Goal: Task Accomplishment & Management: Use online tool/utility

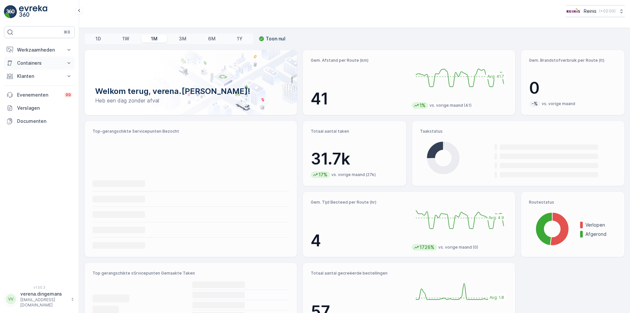
click at [37, 61] on p "Containers" at bounding box center [39, 63] width 45 height 7
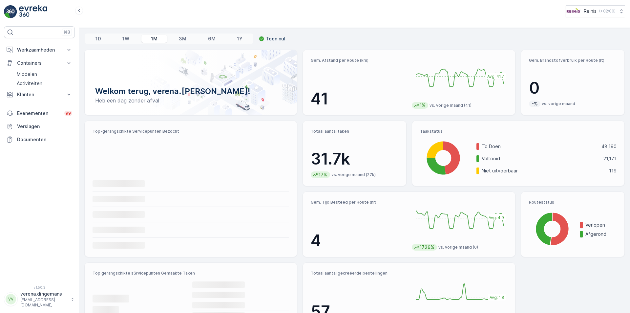
drag, startPoint x: 46, startPoint y: 53, endPoint x: 43, endPoint y: 65, distance: 12.7
click at [46, 53] on p "Werkzaamheden" at bounding box center [39, 50] width 45 height 7
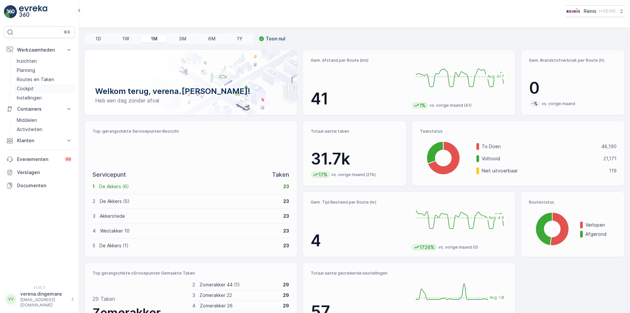
click at [25, 88] on p "Cockpit" at bounding box center [25, 88] width 17 height 7
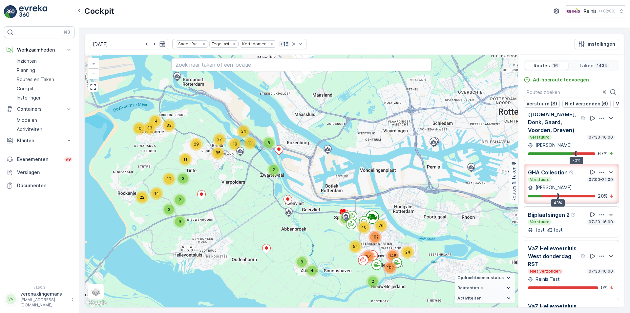
scroll to position [66, 0]
click at [568, 195] on div "GHA Collection Verstuurd 07:00-22:00 [PERSON_NAME] 43% 20 %" at bounding box center [571, 182] width 87 height 31
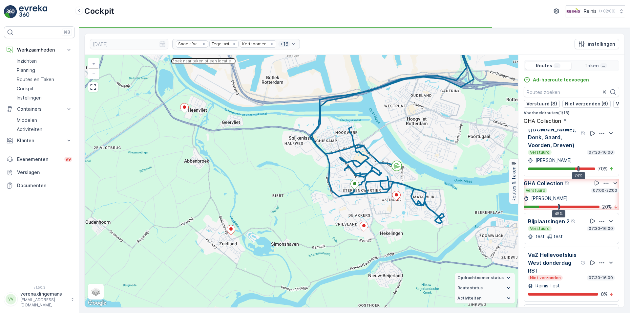
click at [217, 64] on input "text" at bounding box center [203, 61] width 64 height 6
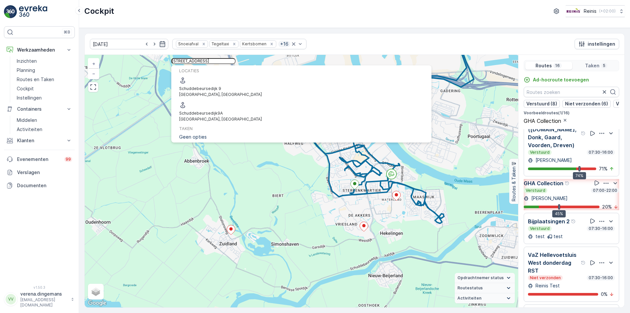
type input "[STREET_ADDRESS]"
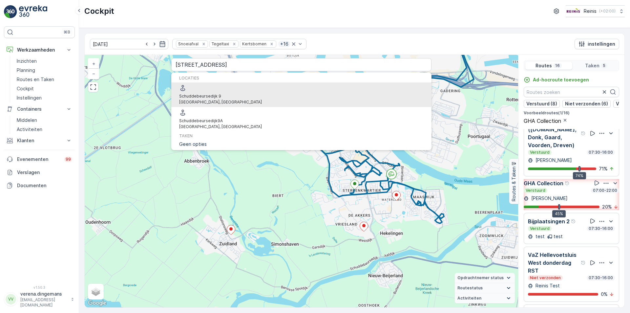
click at [221, 94] on span "Schuddebeursedijk 9" at bounding box center [200, 96] width 42 height 5
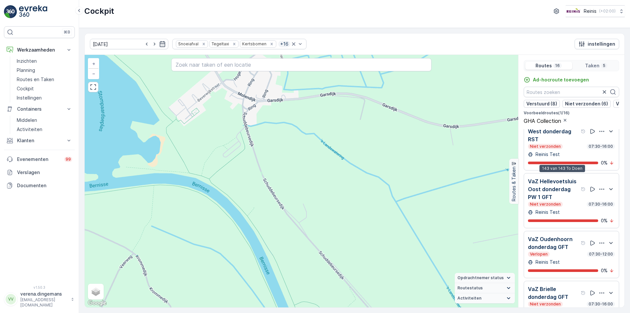
scroll to position [361, 0]
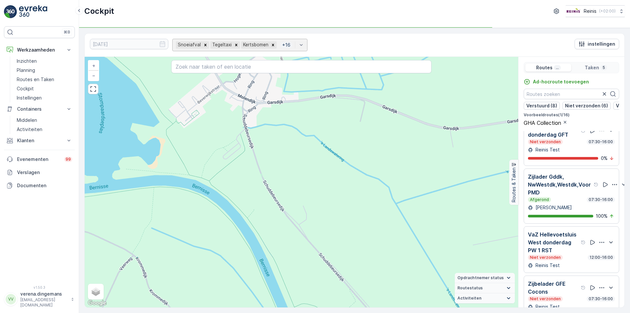
click at [280, 42] on div "Snoeiafval Tegeltaxi Kertsbomen + 16" at bounding box center [239, 45] width 135 height 12
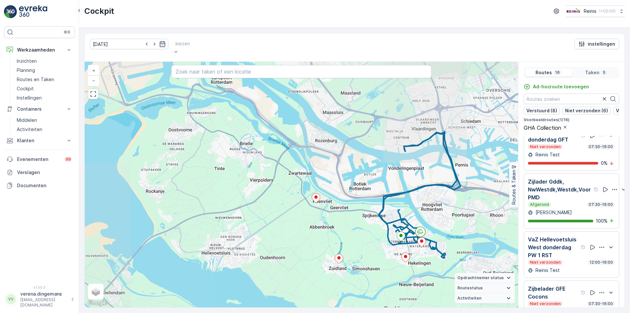
click at [190, 43] on div at bounding box center [183, 43] width 14 height 7
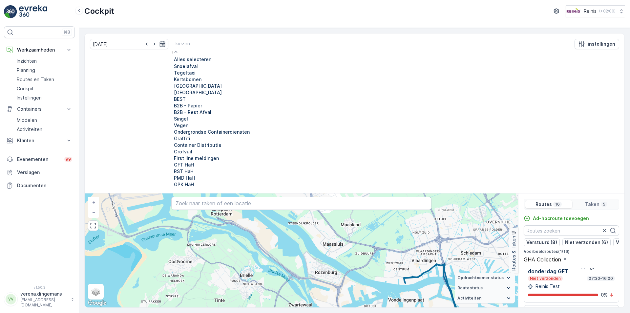
click at [172, 93] on div at bounding box center [172, 93] width 0 height 0
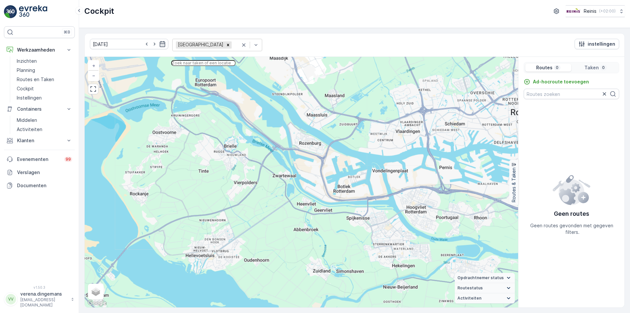
click at [236, 63] on input "text" at bounding box center [203, 63] width 64 height 6
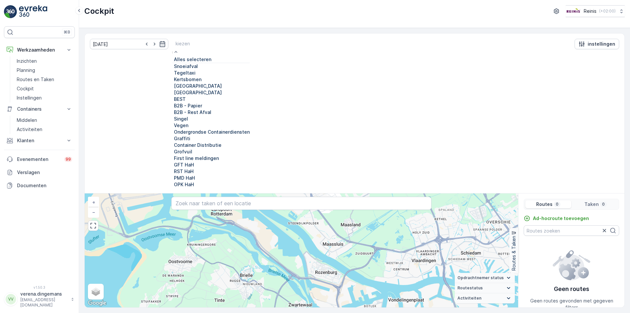
scroll to position [166, 0]
click at [172, 168] on div "RST HaH" at bounding box center [210, 171] width 77 height 7
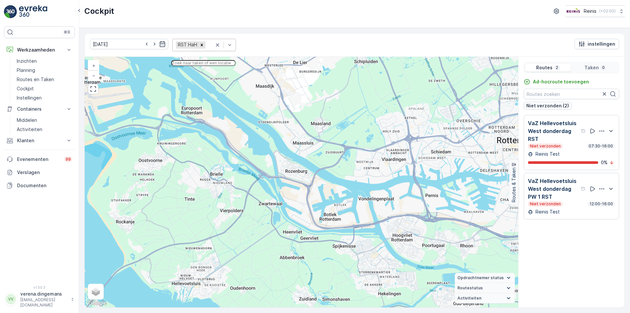
click at [208, 66] on input "text" at bounding box center [203, 63] width 64 height 6
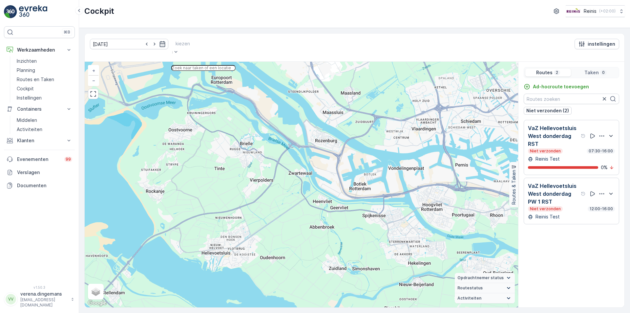
click at [203, 65] on input "text" at bounding box center [203, 68] width 64 height 6
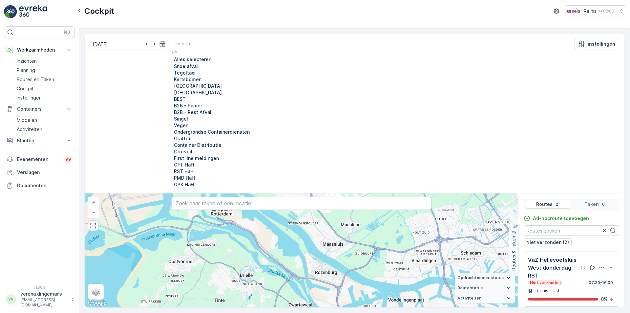
click at [175, 60] on div "Alles selecteren" at bounding box center [191, 59] width 39 height 7
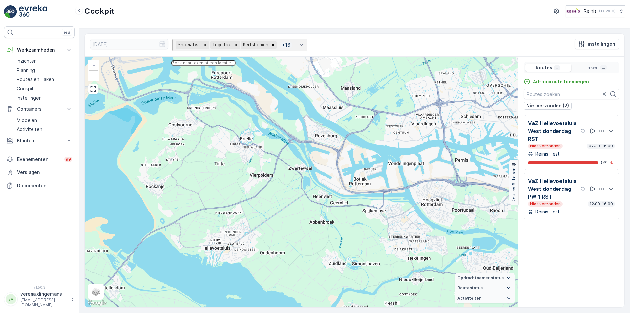
click at [198, 66] on input "text" at bounding box center [203, 63] width 64 height 6
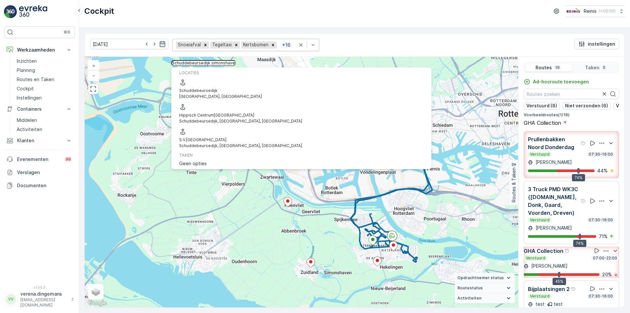
type input "Schuddebeursedijk simonshaven"
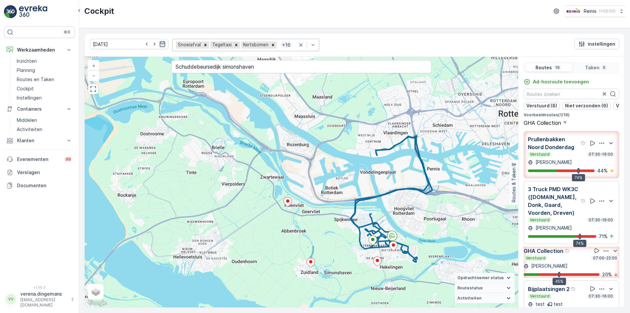
click at [151, 45] on div at bounding box center [154, 44] width 22 height 7
click at [160, 43] on icon "button" at bounding box center [163, 44] width 6 height 6
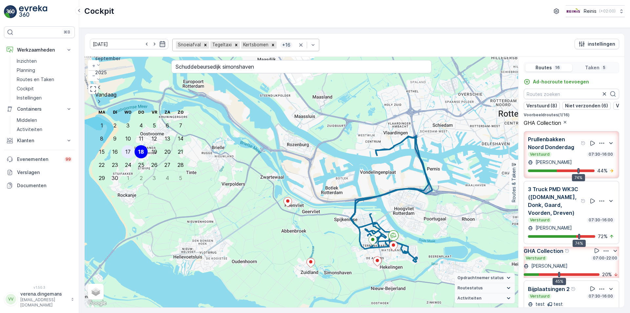
click at [125, 149] on div "17" at bounding box center [127, 152] width 5 height 6
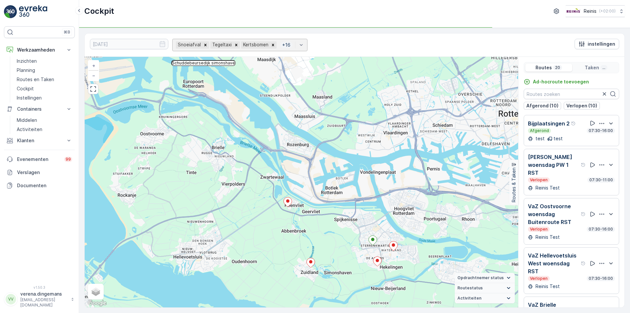
click at [236, 65] on input "Schuddebeursedijk simonshaven" at bounding box center [203, 63] width 64 height 6
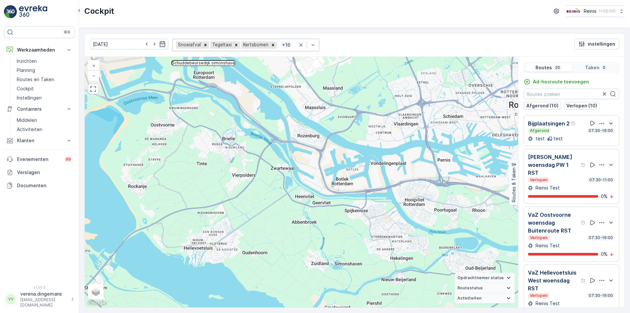
click at [236, 65] on input "Schuddebeursedijk simonshaven" at bounding box center [203, 63] width 64 height 6
click at [225, 63] on input "Schuddebeursedijk simonshaven" at bounding box center [203, 63] width 64 height 6
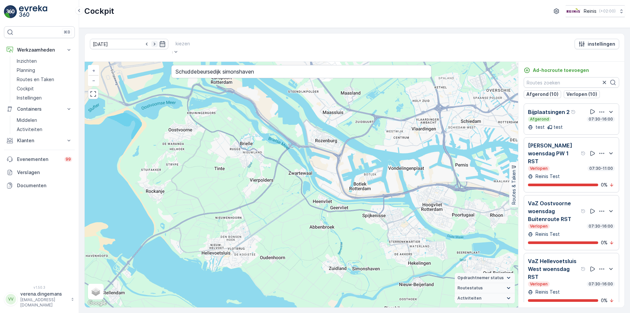
click at [151, 43] on icon "button" at bounding box center [154, 44] width 7 height 7
type input "[DATE]"
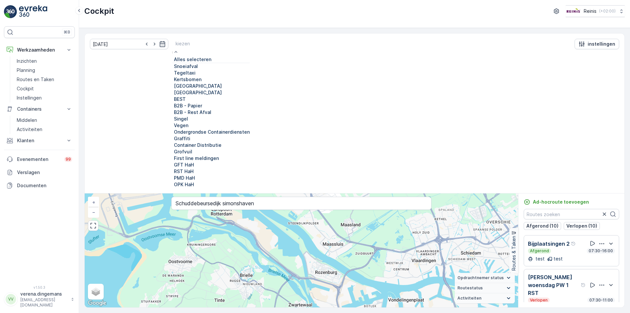
click at [186, 41] on div at bounding box center [211, 43] width 71 height 7
click at [261, 46] on div "[DATE] 20 results available. Use Up and Down to choose options, press Enter to …" at bounding box center [355, 113] width 540 height 160
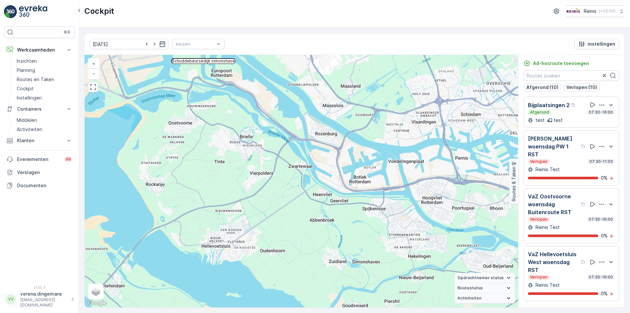
drag, startPoint x: 305, startPoint y: 65, endPoint x: -32, endPoint y: 42, distance: 338.3
click at [0, 42] on html "⌘B Werkzaamheden Inzichten Planning Routes en Taken Cockpit Instellingen Contai…" at bounding box center [315, 156] width 630 height 313
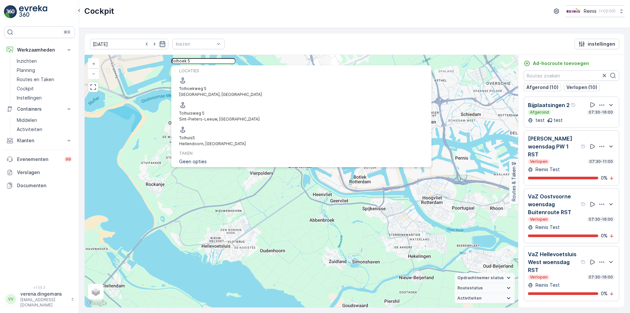
click at [215, 64] on input "tolhoek 5" at bounding box center [203, 61] width 64 height 6
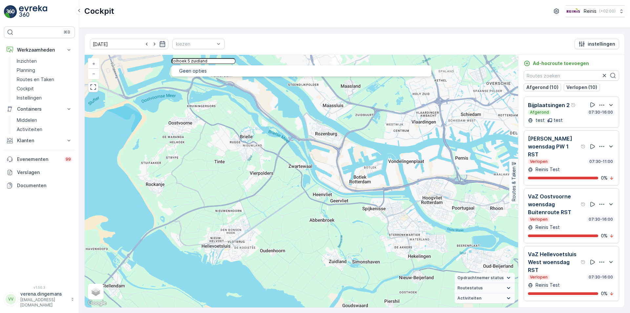
click at [204, 60] on input "tolhoek 5 zuidland" at bounding box center [203, 61] width 64 height 6
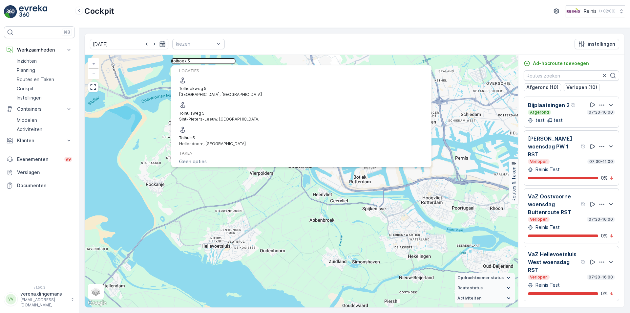
click at [209, 64] on input "tolhoek 5" at bounding box center [203, 61] width 64 height 6
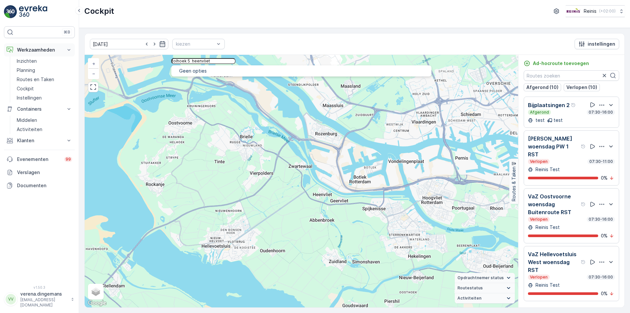
drag, startPoint x: 244, startPoint y: 71, endPoint x: 56, endPoint y: 52, distance: 188.4
click at [56, 52] on div "⌘B Werkzaamheden Inzichten Planning Routes en Taken Cockpit Instellingen Contai…" at bounding box center [315, 156] width 630 height 313
paste input "3218bm 5"
drag, startPoint x: 211, startPoint y: 66, endPoint x: 42, endPoint y: 63, distance: 169.4
click at [39, 65] on div "⌘B Werkzaamheden Inzichten Planning Routes en Taken Cockpit Instellingen Contai…" at bounding box center [315, 156] width 630 height 313
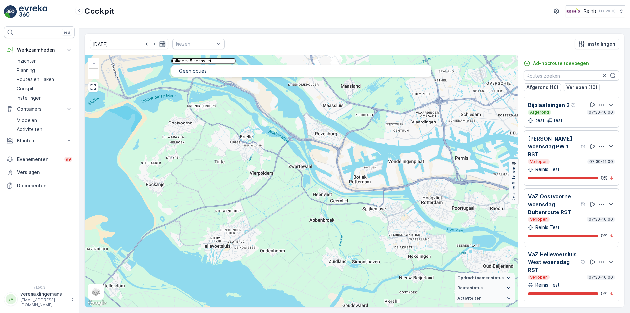
type input "tolhoeck 5 heenvliet"
click at [160, 44] on icon "button" at bounding box center [163, 44] width 6 height 6
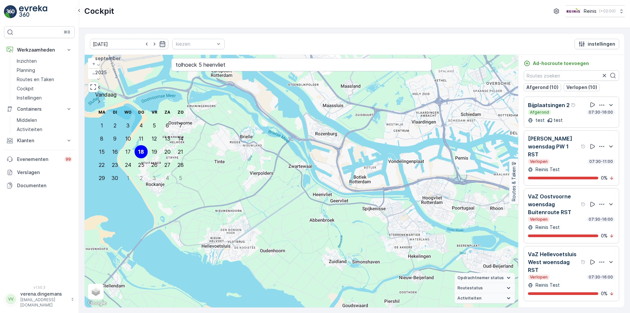
drag, startPoint x: 126, startPoint y: 111, endPoint x: 199, endPoint y: 90, distance: 76.3
click at [126, 149] on div "17" at bounding box center [127, 152] width 5 height 6
type input "[DATE]"
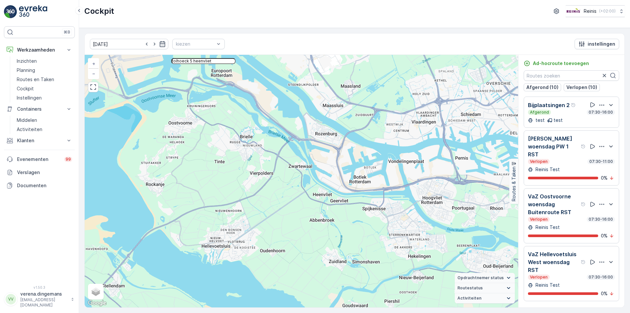
click at [236, 64] on input "tolhoeck 5 heenvliet" at bounding box center [203, 61] width 64 height 6
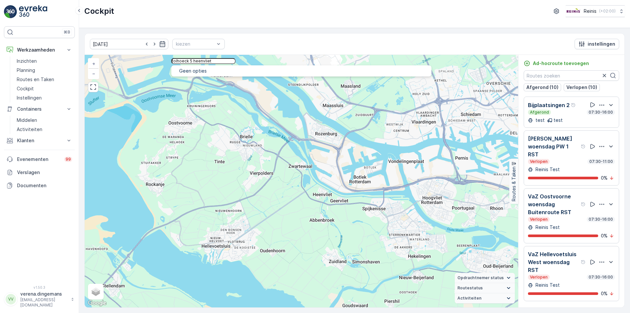
click at [221, 62] on input "tolhoeck 5 heenvliet" at bounding box center [203, 61] width 64 height 6
click at [204, 63] on input "tolhoeck 5" at bounding box center [203, 61] width 64 height 6
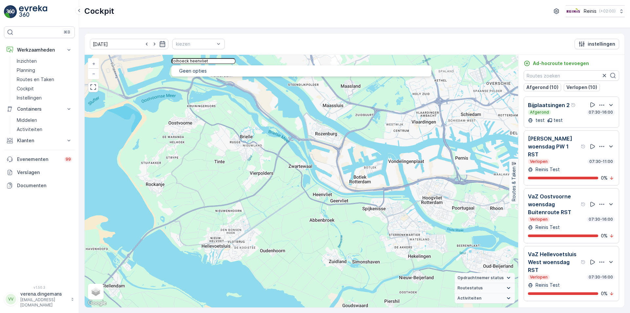
drag, startPoint x: 480, startPoint y: -5, endPoint x: 605, endPoint y: -29, distance: 127.6
click at [605, 0] on html "⌘B Werkzaamheden Inzichten Planning Routes en Taken Cockpit Instellingen Contai…" at bounding box center [315, 156] width 630 height 313
drag, startPoint x: 240, startPoint y: 65, endPoint x: 20, endPoint y: 46, distance: 221.1
click at [16, 47] on div "⌘B Werkzaamheden Inzichten Planning Routes en Taken Cockpit Instellingen Contai…" at bounding box center [315, 156] width 630 height 313
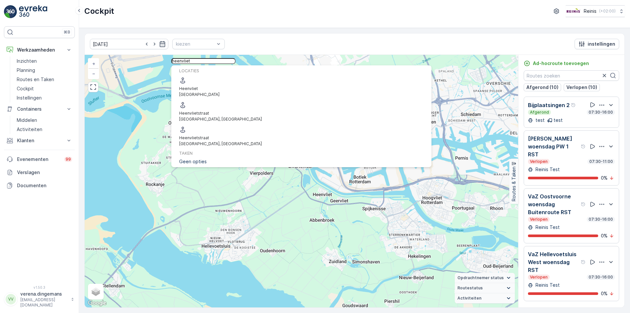
type input "heenvliet"
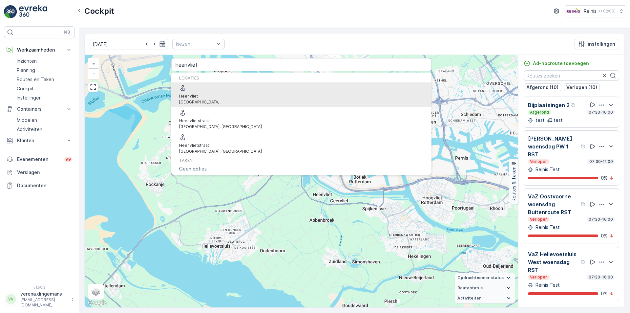
click at [210, 99] on p "[GEOGRAPHIC_DATA]" at bounding box center [199, 102] width 40 height 6
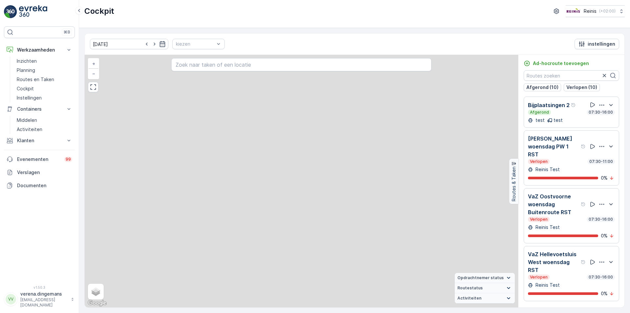
click at [214, 85] on div "+ − Satelliet stappenplan Terrein Hybride Leaflet Sneltoetsen Kaartgegevens Kaa…" at bounding box center [302, 181] width 434 height 252
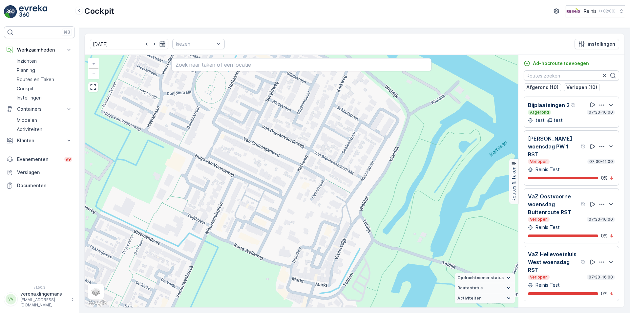
drag, startPoint x: 329, startPoint y: 162, endPoint x: 263, endPoint y: 177, distance: 67.4
click at [263, 177] on div "+ − Satelliet stappenplan Terrein Hybride Leaflet Sneltoetsen Kaartgegevens Kaa…" at bounding box center [302, 181] width 434 height 252
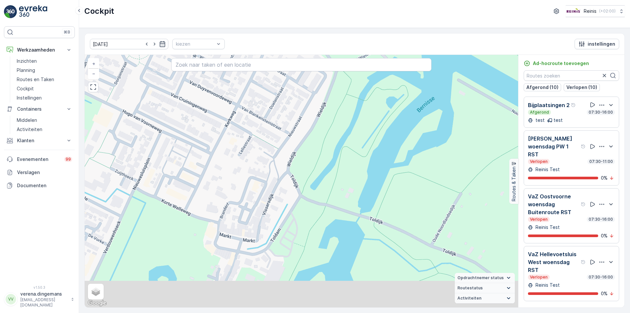
drag, startPoint x: 438, startPoint y: 269, endPoint x: 365, endPoint y: 225, distance: 85.0
click at [365, 225] on div "+ − Satelliet stappenplan Terrein Hybride Leaflet Sneltoetsen Kaartgegevens Kaa…" at bounding box center [302, 181] width 434 height 252
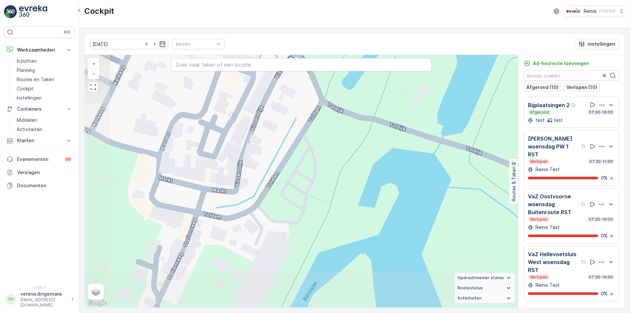
drag, startPoint x: 269, startPoint y: 270, endPoint x: 320, endPoint y: 160, distance: 121.6
click at [320, 160] on div "+ − Satelliet stappenplan Terrein Hybride Leaflet Sneltoetsen Kaartgegevens Kaa…" at bounding box center [302, 181] width 434 height 252
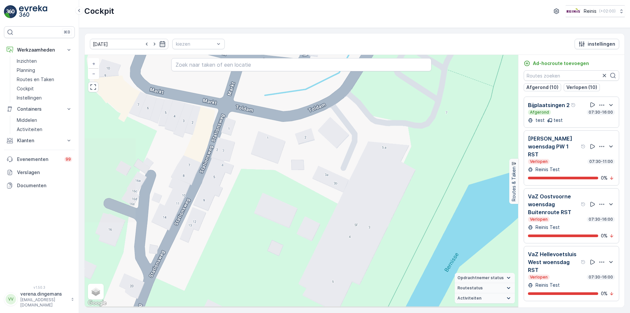
drag, startPoint x: 206, startPoint y: 231, endPoint x: 286, endPoint y: 128, distance: 130.5
click at [286, 128] on div "+ − Satelliet stappenplan Terrein Hybride Leaflet Sneltoetsen Kaartgegevens Kaa…" at bounding box center [302, 181] width 434 height 252
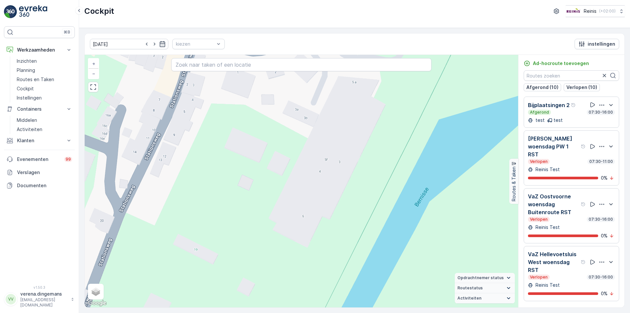
drag, startPoint x: 334, startPoint y: 226, endPoint x: 304, endPoint y: 161, distance: 71.8
click at [304, 161] on div "+ − Satelliet stappenplan Terrein Hybride Leaflet Sneltoetsen Kaartgegevens Kaa…" at bounding box center [302, 181] width 434 height 252
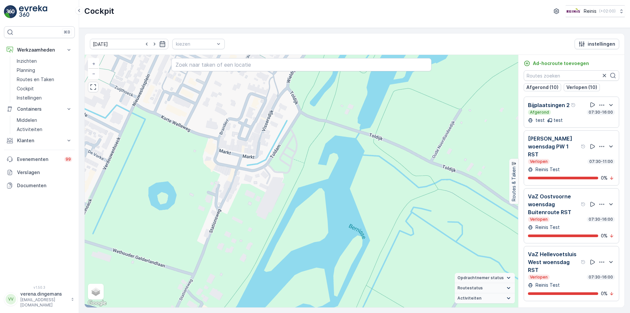
drag, startPoint x: 346, startPoint y: 187, endPoint x: 309, endPoint y: 229, distance: 56.5
click at [309, 229] on div "+ − Satelliet stappenplan Terrein Hybride Leaflet Sneltoetsen Kaartgegevens Kaa…" at bounding box center [302, 181] width 434 height 252
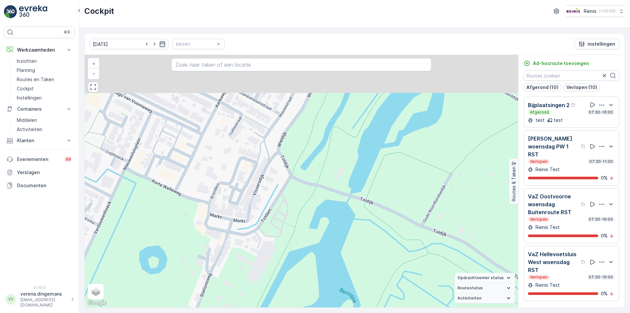
drag, startPoint x: 325, startPoint y: 125, endPoint x: 313, endPoint y: 195, distance: 70.9
click at [313, 195] on div "+ − Satelliet stappenplan Terrein Hybride Leaflet Sneltoetsen Kaartgegevens Kaa…" at bounding box center [302, 181] width 434 height 252
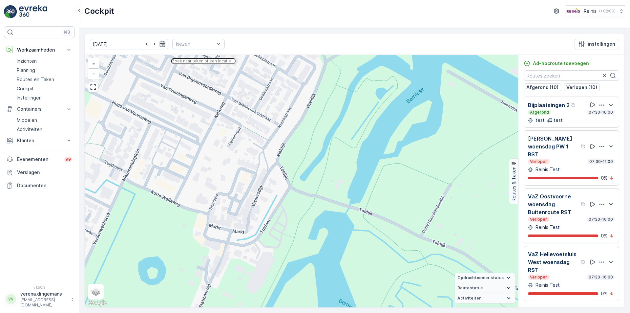
click at [193, 59] on input "text" at bounding box center [203, 61] width 64 height 6
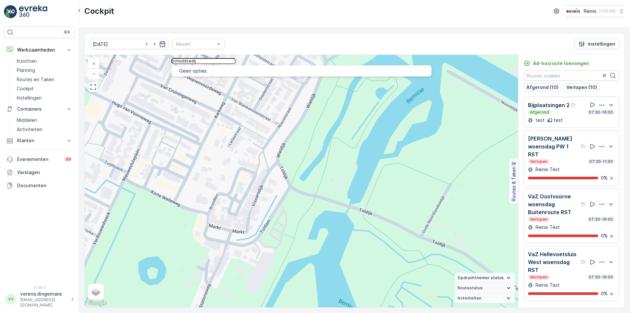
type input "schuddsedij"
